Goal: Information Seeking & Learning: Learn about a topic

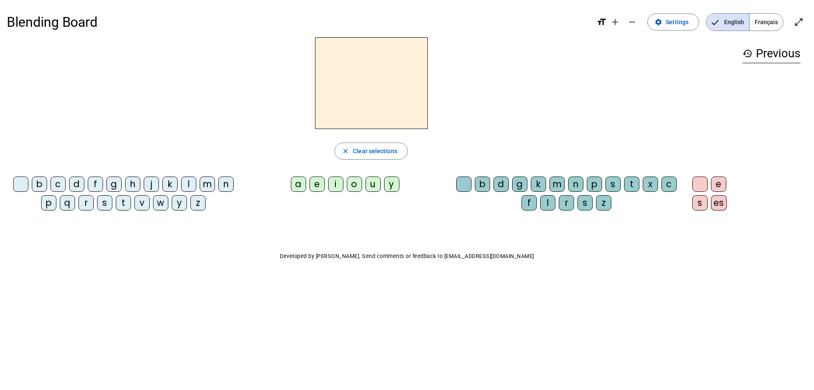
click at [768, 24] on span "Français" at bounding box center [767, 22] width 34 height 17
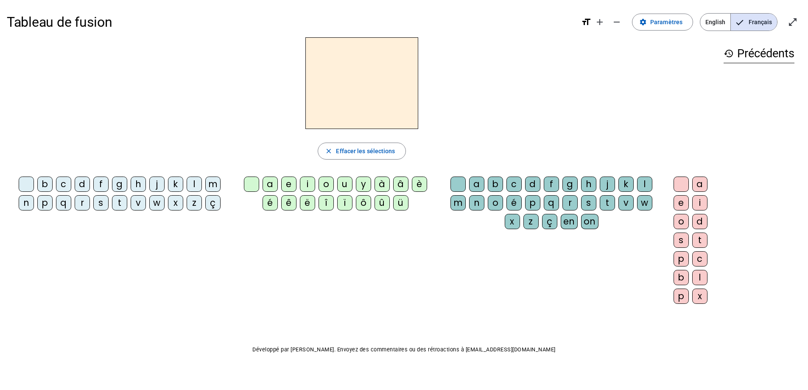
click at [210, 184] on div "m" at bounding box center [212, 183] width 15 height 15
click at [271, 186] on div "a" at bounding box center [270, 183] width 15 height 15
click at [120, 203] on div "t" at bounding box center [119, 202] width 15 height 15
click at [194, 183] on div "l" at bounding box center [194, 183] width 15 height 15
click at [307, 185] on div "i" at bounding box center [307, 183] width 15 height 15
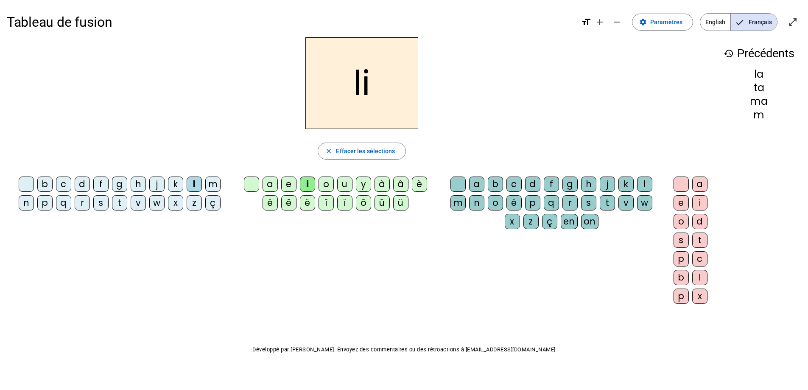
click at [290, 182] on div "e" at bounding box center [288, 183] width 15 height 15
click at [344, 182] on div "u" at bounding box center [344, 183] width 15 height 15
click at [123, 206] on div "t" at bounding box center [119, 202] width 15 height 15
click at [80, 187] on div "d" at bounding box center [82, 183] width 15 height 15
click at [299, 182] on letter-bubble "e" at bounding box center [290, 185] width 19 height 19
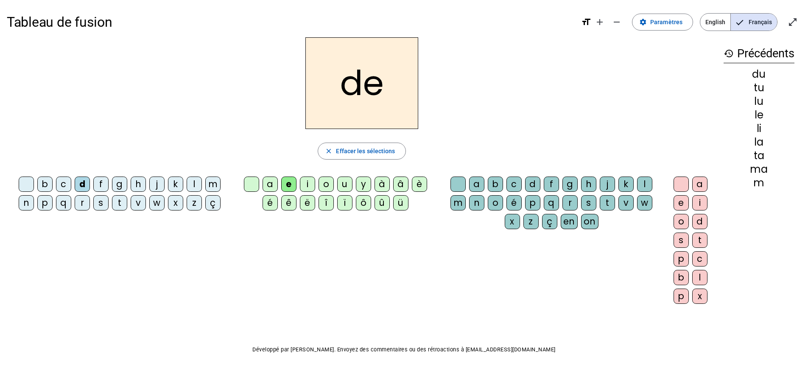
click at [303, 185] on div "i" at bounding box center [307, 183] width 15 height 15
click at [289, 189] on div "e" at bounding box center [288, 183] width 15 height 15
click at [220, 179] on div "m" at bounding box center [212, 183] width 15 height 15
click at [160, 187] on div "j" at bounding box center [156, 183] width 15 height 15
